Goal: Information Seeking & Learning: Find specific fact

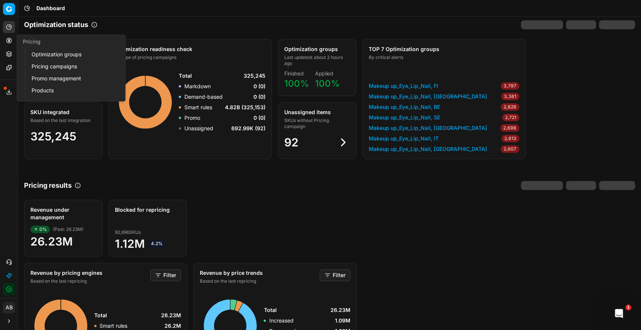
click at [52, 51] on link "Optimization groups" at bounding box center [72, 54] width 87 height 11
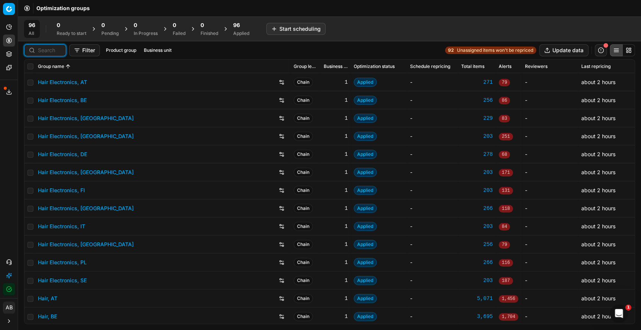
click at [48, 53] on input at bounding box center [49, 51] width 23 height 8
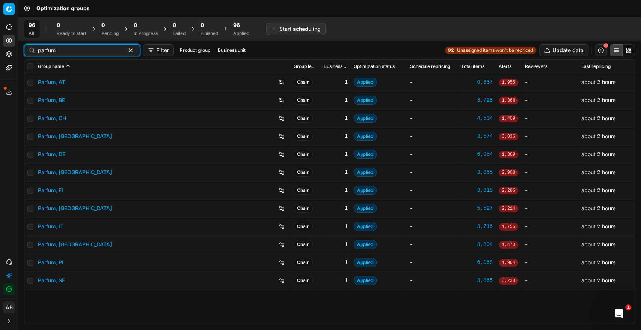
type input "parfum"
click at [58, 155] on link "Parfum, DE" at bounding box center [51, 155] width 27 height 8
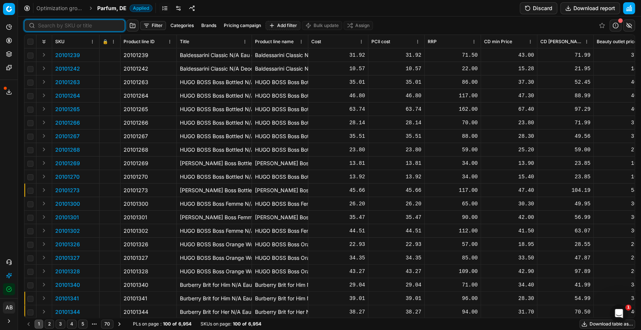
click at [42, 28] on input at bounding box center [79, 26] width 82 height 8
paste input "80053748-100"
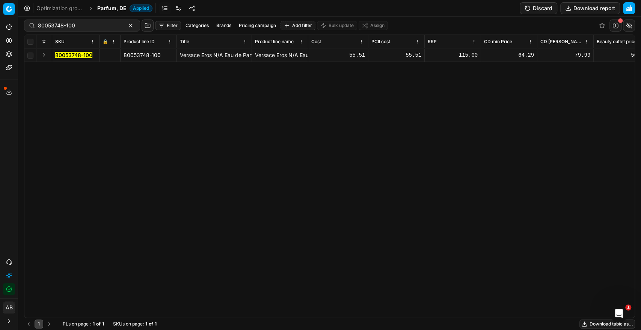
click at [69, 53] on mark "80053748-100" at bounding box center [73, 55] width 37 height 6
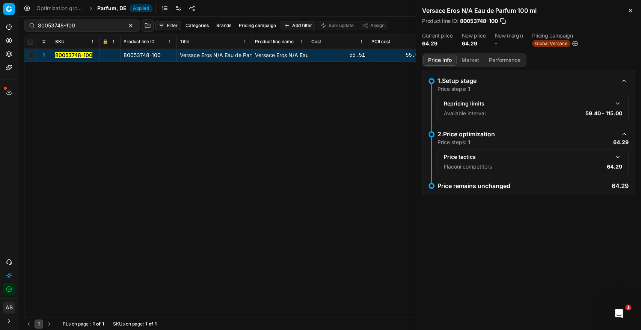
click at [620, 154] on button "button" at bounding box center [617, 156] width 9 height 9
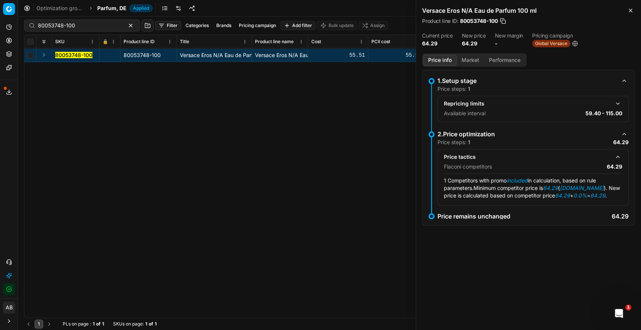
click at [470, 58] on button "Market" at bounding box center [469, 60] width 27 height 11
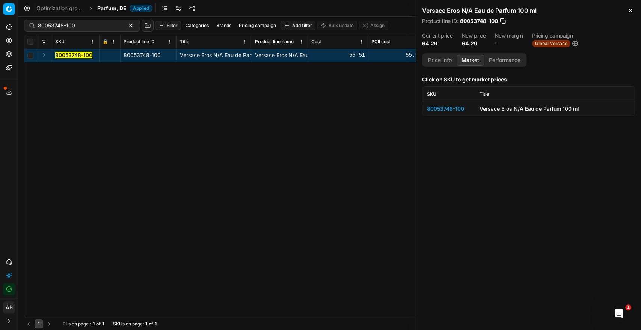
click at [453, 108] on div "80053748-100" at bounding box center [449, 109] width 44 height 8
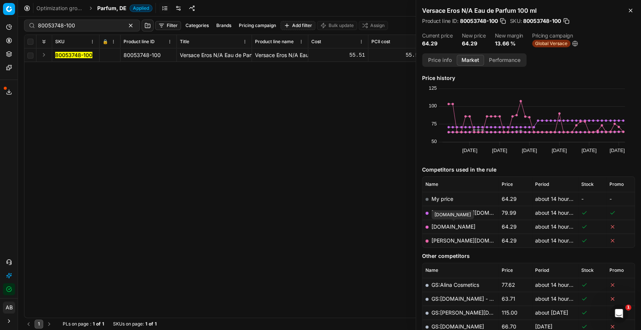
click at [468, 227] on link "[DOMAIN_NAME]" at bounding box center [453, 226] width 44 height 6
click at [73, 28] on input "80053748-100" at bounding box center [79, 26] width 82 height 8
paste input "20101301"
drag, startPoint x: 71, startPoint y: 55, endPoint x: 84, endPoint y: 55, distance: 12.8
click at [71, 55] on mark "20101301" at bounding box center [67, 55] width 24 height 6
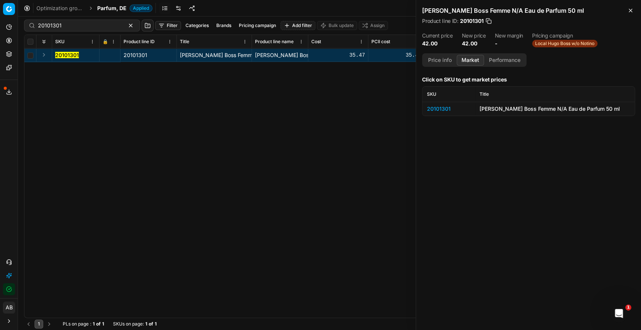
click at [435, 105] on div "20101301" at bounding box center [449, 109] width 44 height 8
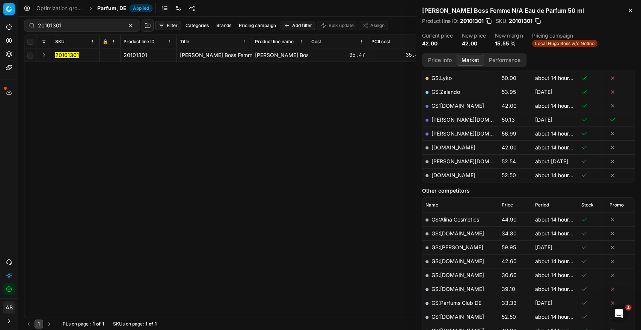
scroll to position [167, 0]
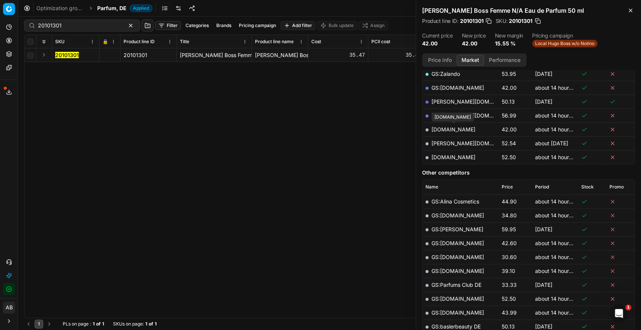
click at [460, 127] on link "[DOMAIN_NAME]" at bounding box center [453, 129] width 44 height 6
click at [63, 23] on input "20101301" at bounding box center [79, 26] width 82 height 8
paste input "90005635-0008347"
type input "90005635-0008347"
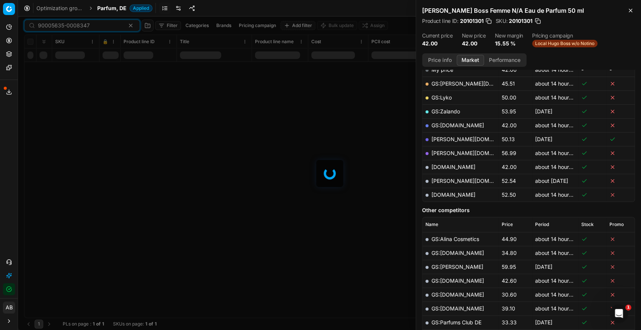
scroll to position [167, 0]
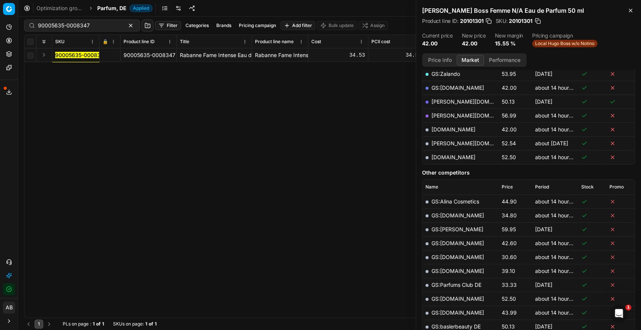
click at [75, 55] on mark "90005635-0008347" at bounding box center [81, 55] width 52 height 6
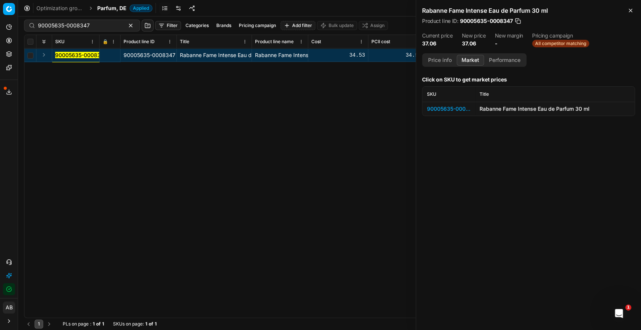
scroll to position [0, 0]
click at [442, 111] on div "90005635-0008347" at bounding box center [449, 109] width 44 height 8
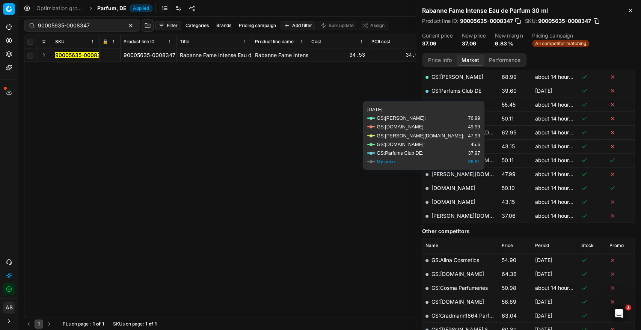
scroll to position [208, 0]
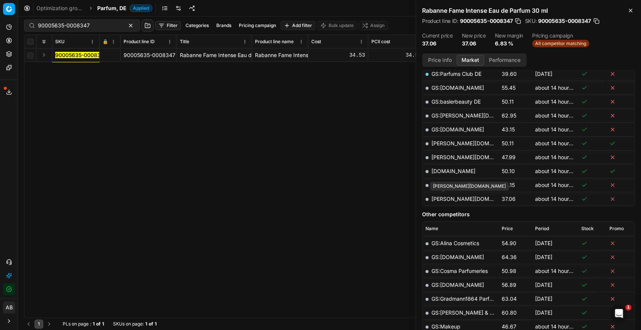
click at [447, 196] on link "[PERSON_NAME][DOMAIN_NAME]" at bounding box center [474, 199] width 87 height 6
